Goal: Task Accomplishment & Management: Manage account settings

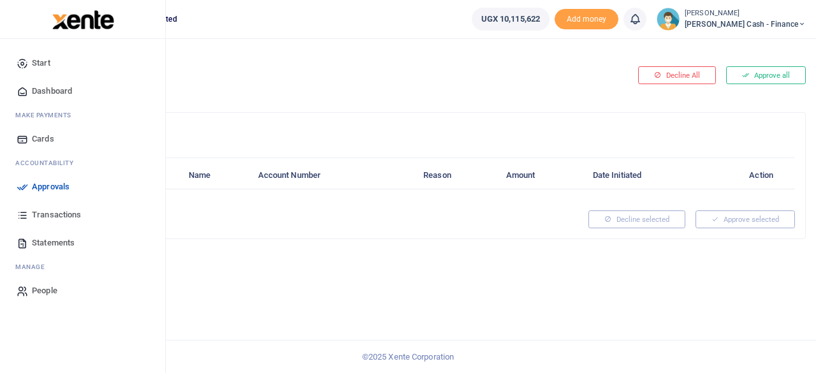
click at [43, 183] on span "Approvals" at bounding box center [51, 186] width 38 height 13
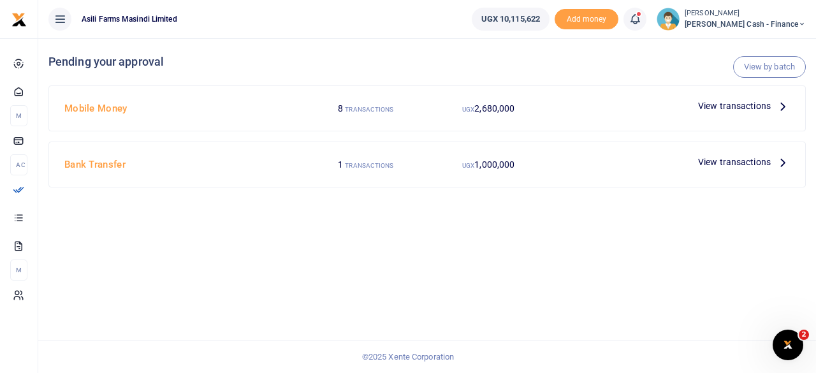
click at [756, 161] on span "View transactions" at bounding box center [734, 162] width 73 height 14
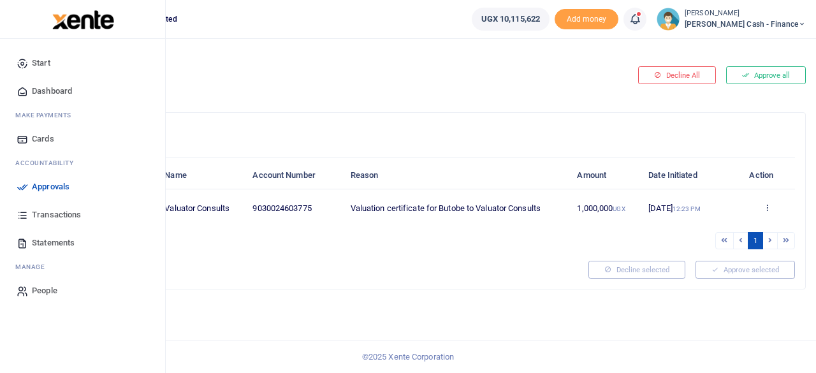
click at [40, 191] on span "Approvals" at bounding box center [51, 186] width 38 height 13
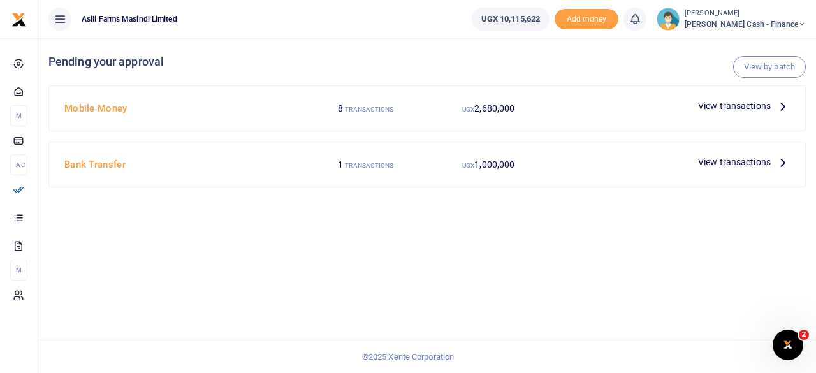
click at [779, 114] on div at bounding box center [408, 186] width 816 height 373
click at [782, 106] on icon at bounding box center [782, 106] width 14 height 14
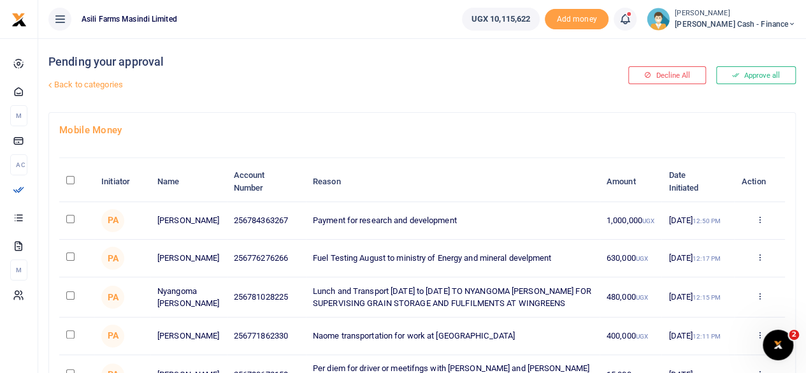
scroll to position [64, 0]
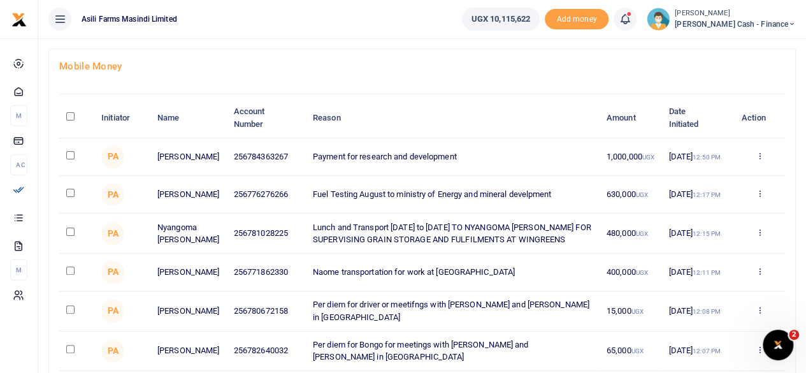
click at [66, 275] on input "checkbox" at bounding box center [70, 270] width 8 height 8
checkbox input "true"
click at [757, 274] on icon at bounding box center [759, 270] width 8 height 9
click at [702, 322] on link "Decline" at bounding box center [712, 325] width 101 height 18
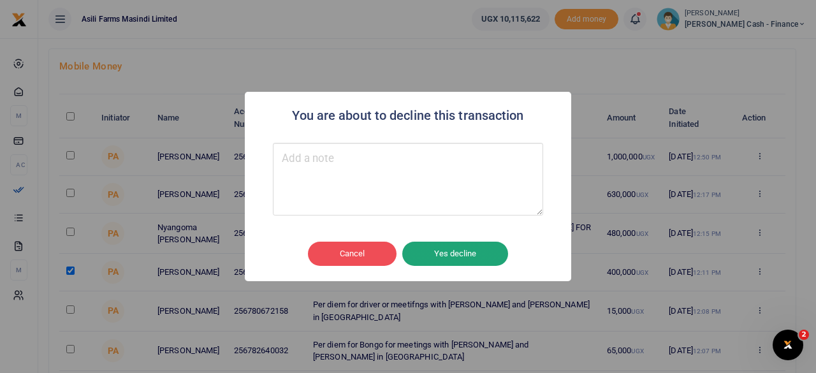
click at [471, 255] on button "Yes decline" at bounding box center [455, 253] width 106 height 24
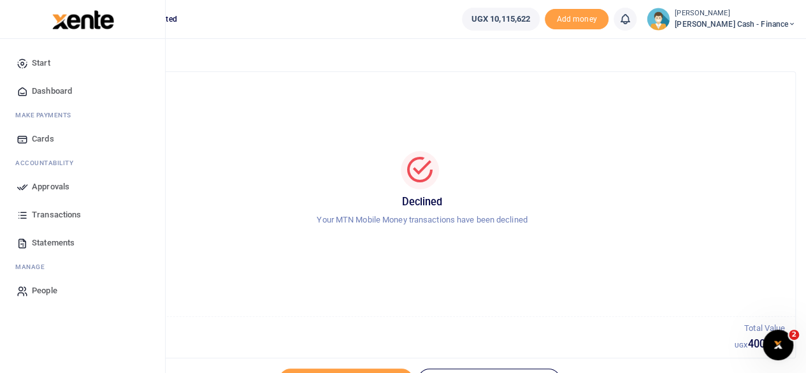
click at [50, 183] on span "Approvals" at bounding box center [51, 186] width 38 height 13
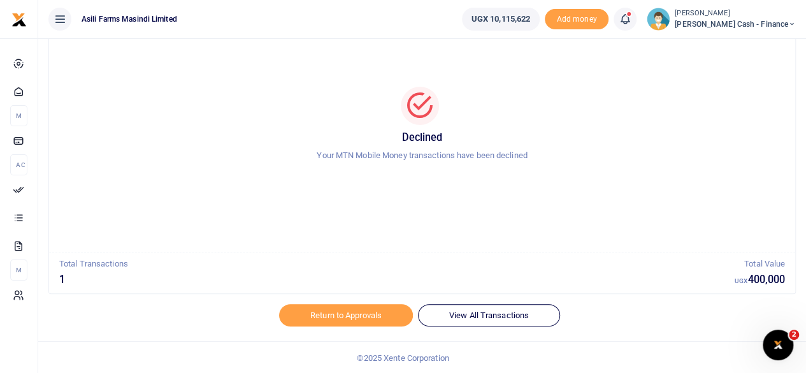
scroll to position [65, 0]
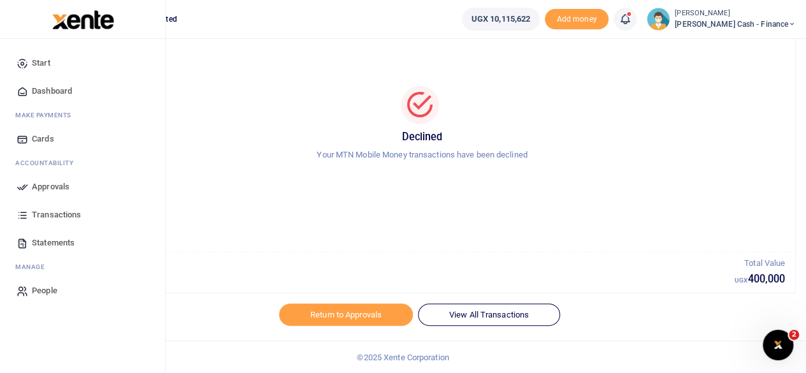
click at [35, 188] on span "Approvals" at bounding box center [51, 186] width 38 height 13
click at [48, 186] on span "Approvals" at bounding box center [51, 186] width 38 height 13
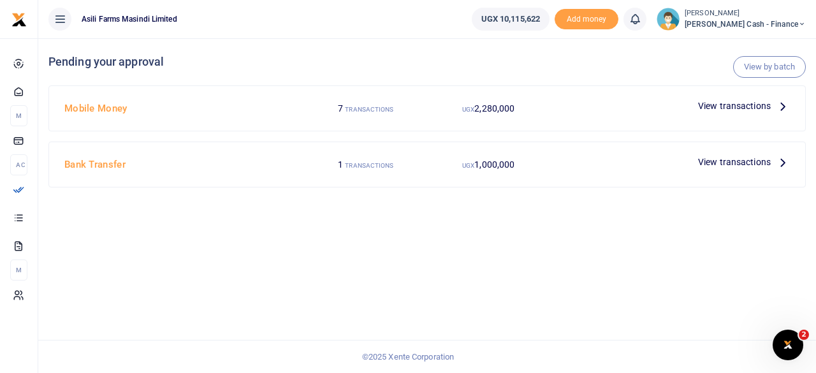
click at [751, 106] on span "View transactions" at bounding box center [734, 106] width 73 height 14
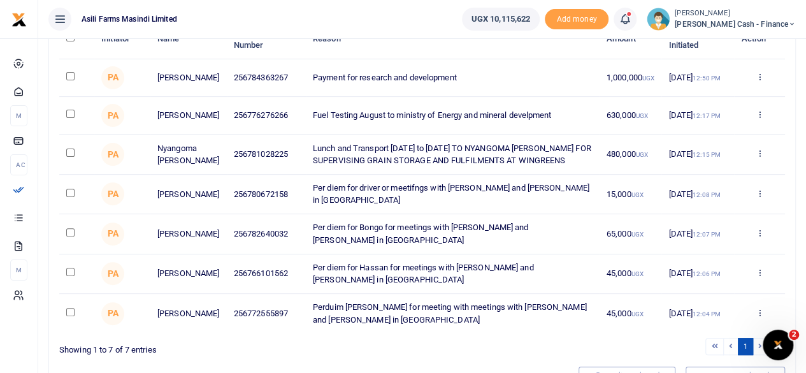
scroll to position [82, 0]
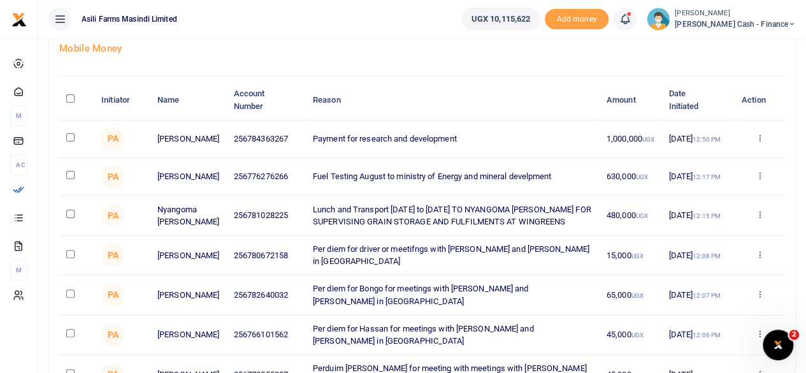
click at [69, 97] on input "\a \a : activate to sort column descending" at bounding box center [70, 98] width 8 height 8
checkbox input "true"
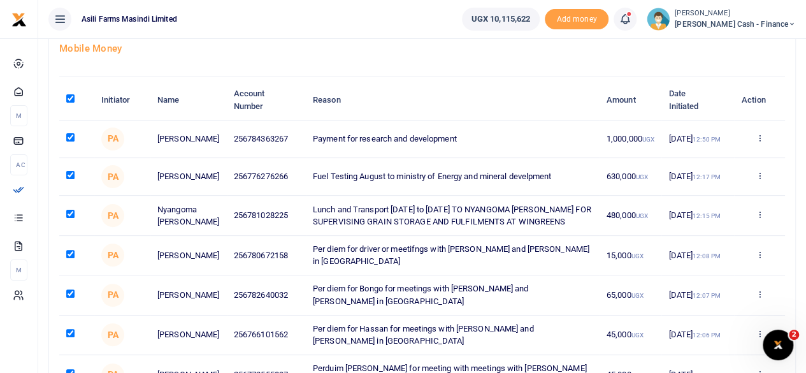
checkbox input "true"
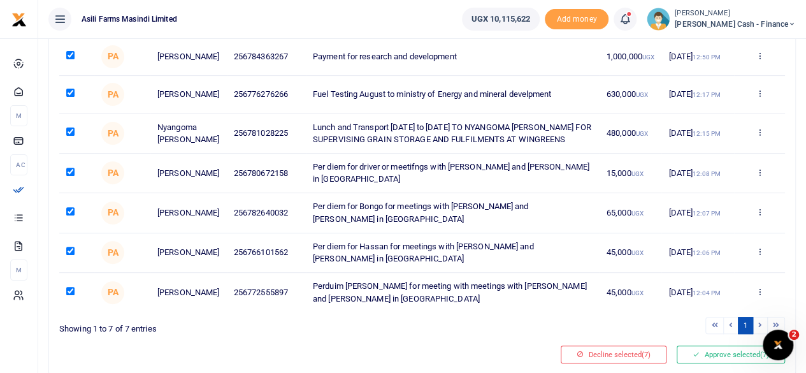
scroll to position [209, 0]
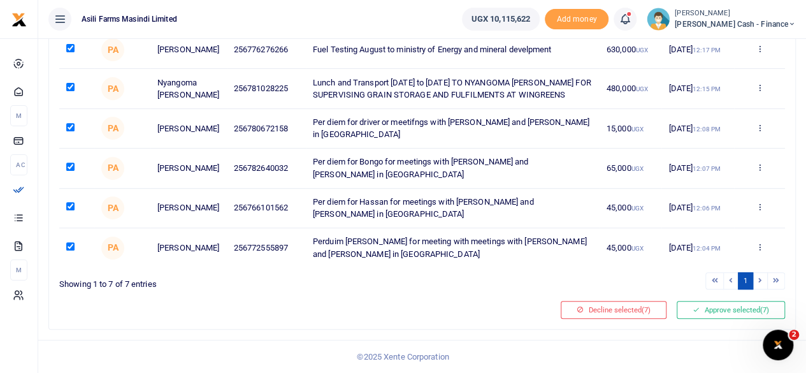
click at [762, 282] on li at bounding box center [760, 280] width 15 height 17
click at [759, 285] on li at bounding box center [760, 280] width 15 height 17
click at [779, 284] on li at bounding box center [776, 280] width 17 height 17
click at [737, 313] on button "Approve selected (7)" at bounding box center [731, 310] width 108 height 18
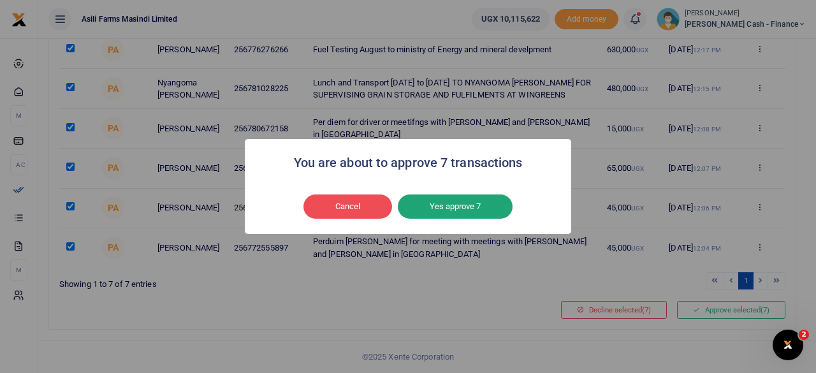
click at [475, 210] on button "Yes approve 7" at bounding box center [455, 206] width 115 height 24
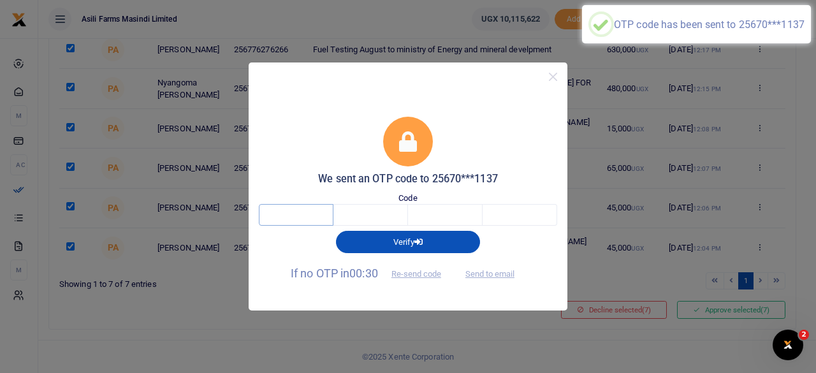
click at [291, 224] on input "text" at bounding box center [296, 215] width 75 height 22
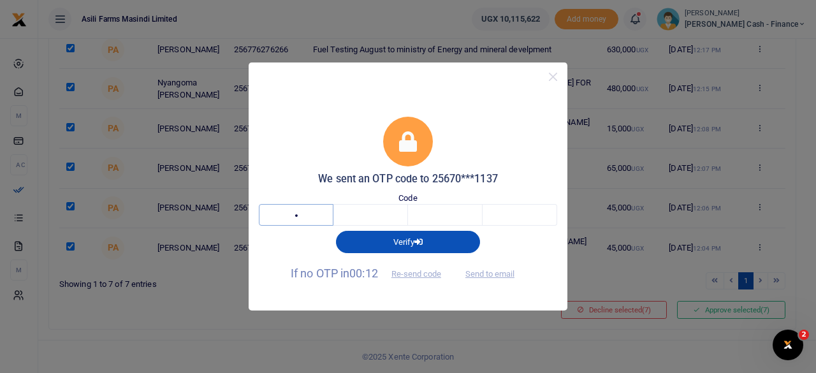
type input "9"
type input "4"
type input "6"
type input "9"
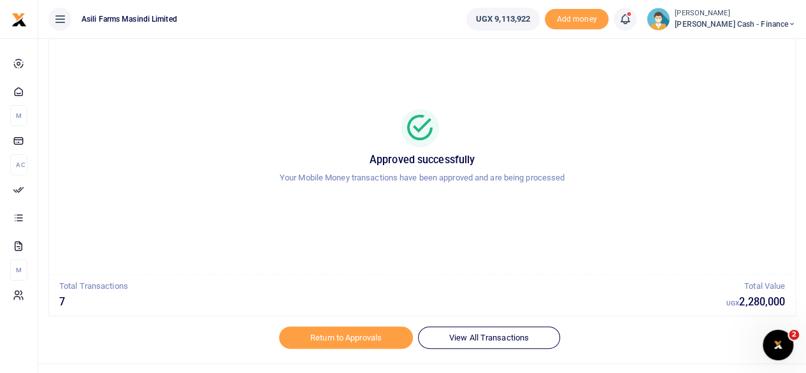
scroll to position [65, 0]
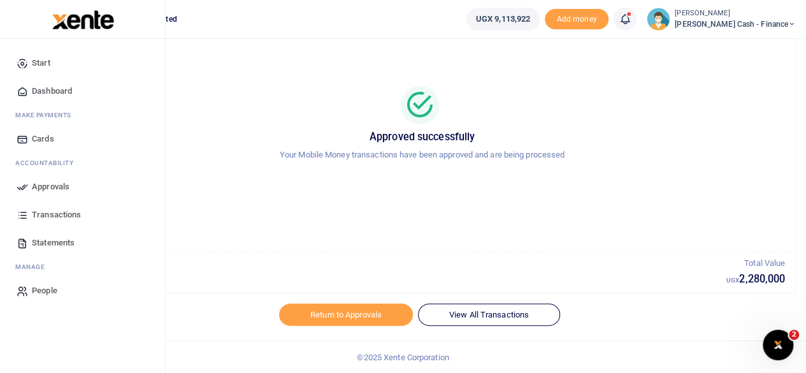
click at [69, 91] on span "Dashboard" at bounding box center [52, 91] width 40 height 13
